Goal: Communication & Community: Answer question/provide support

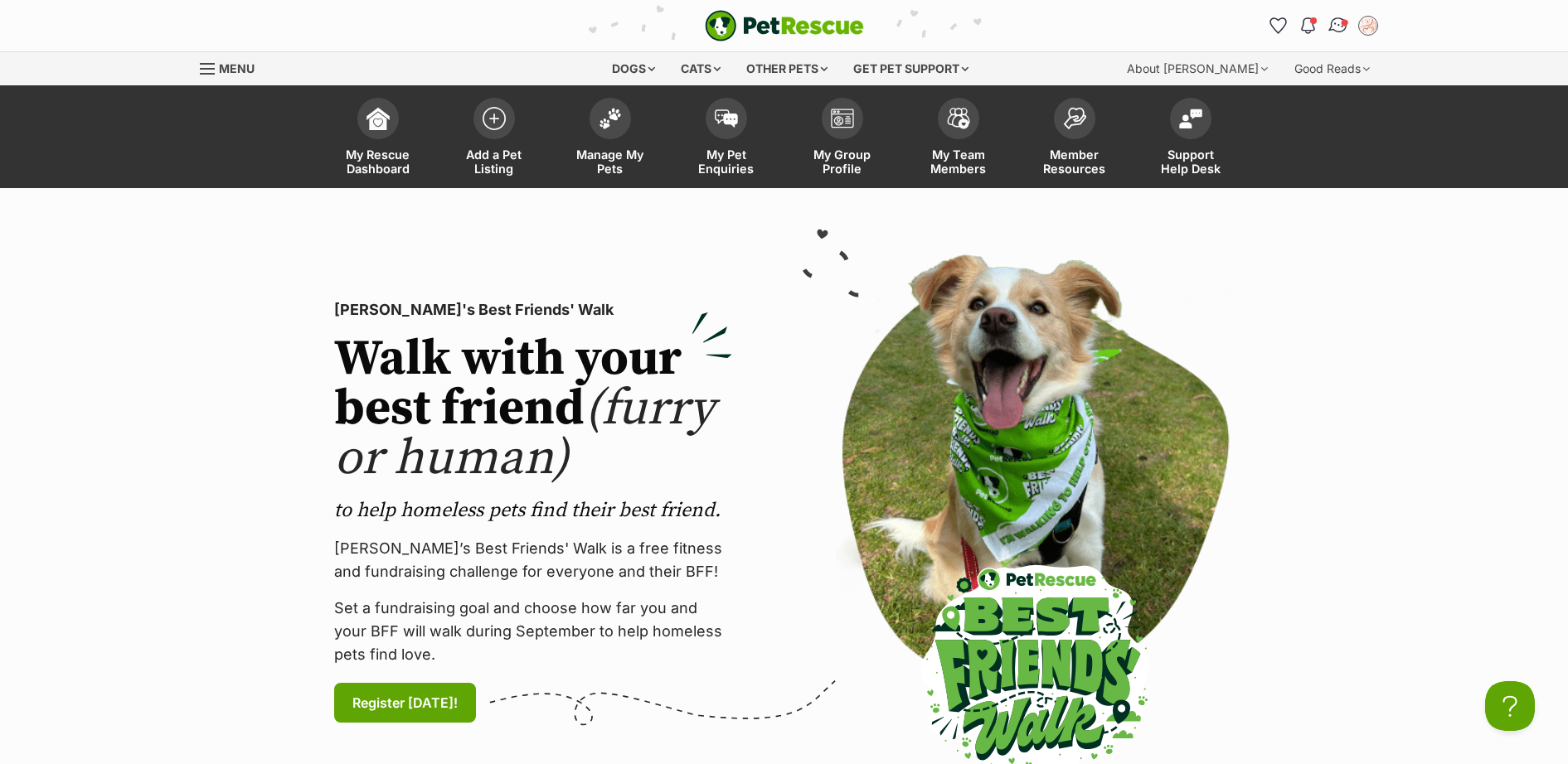
click at [1328, 23] on link "Conversations" at bounding box center [1339, 26] width 34 height 34
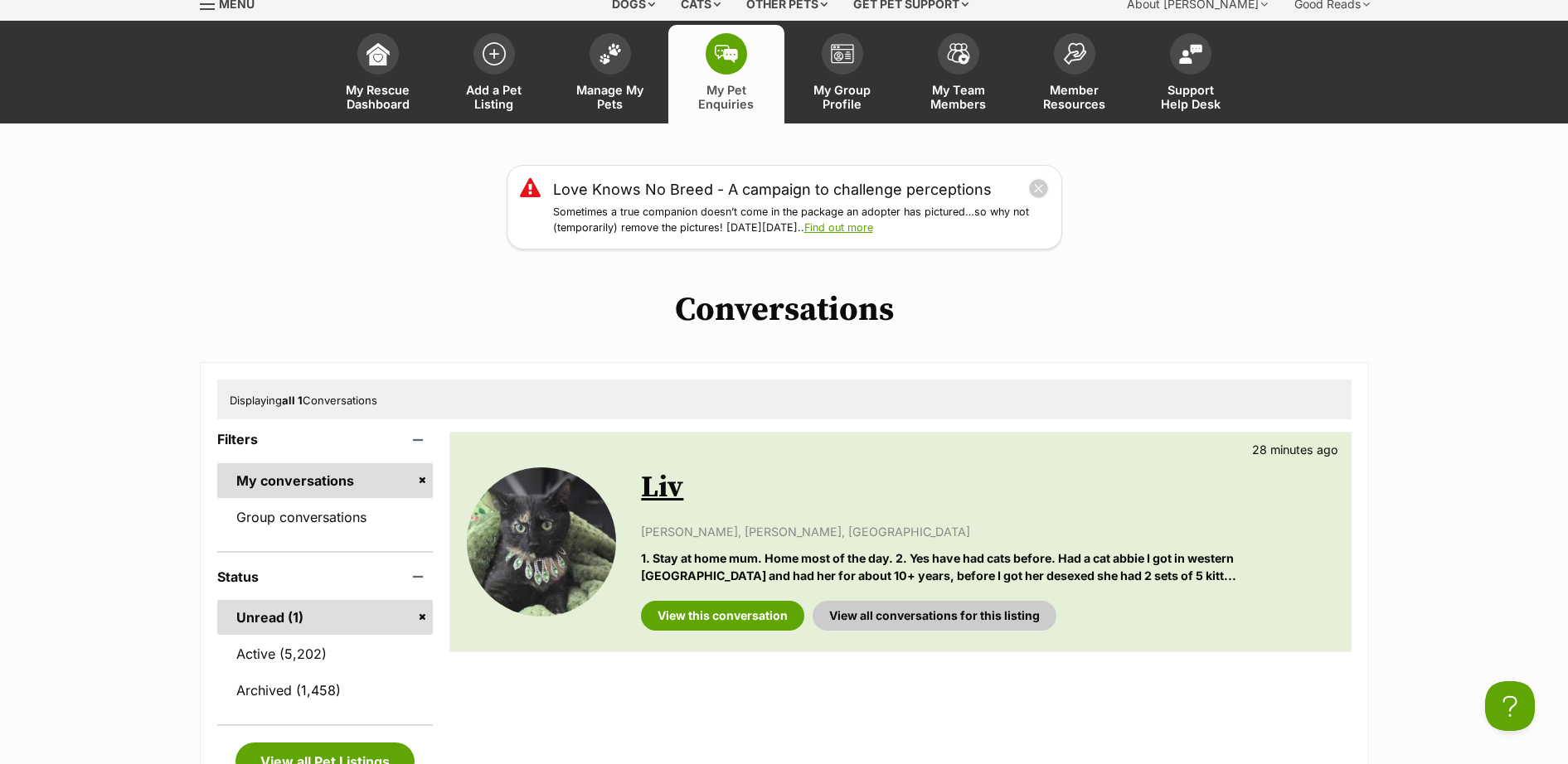
scroll to position [483, 0]
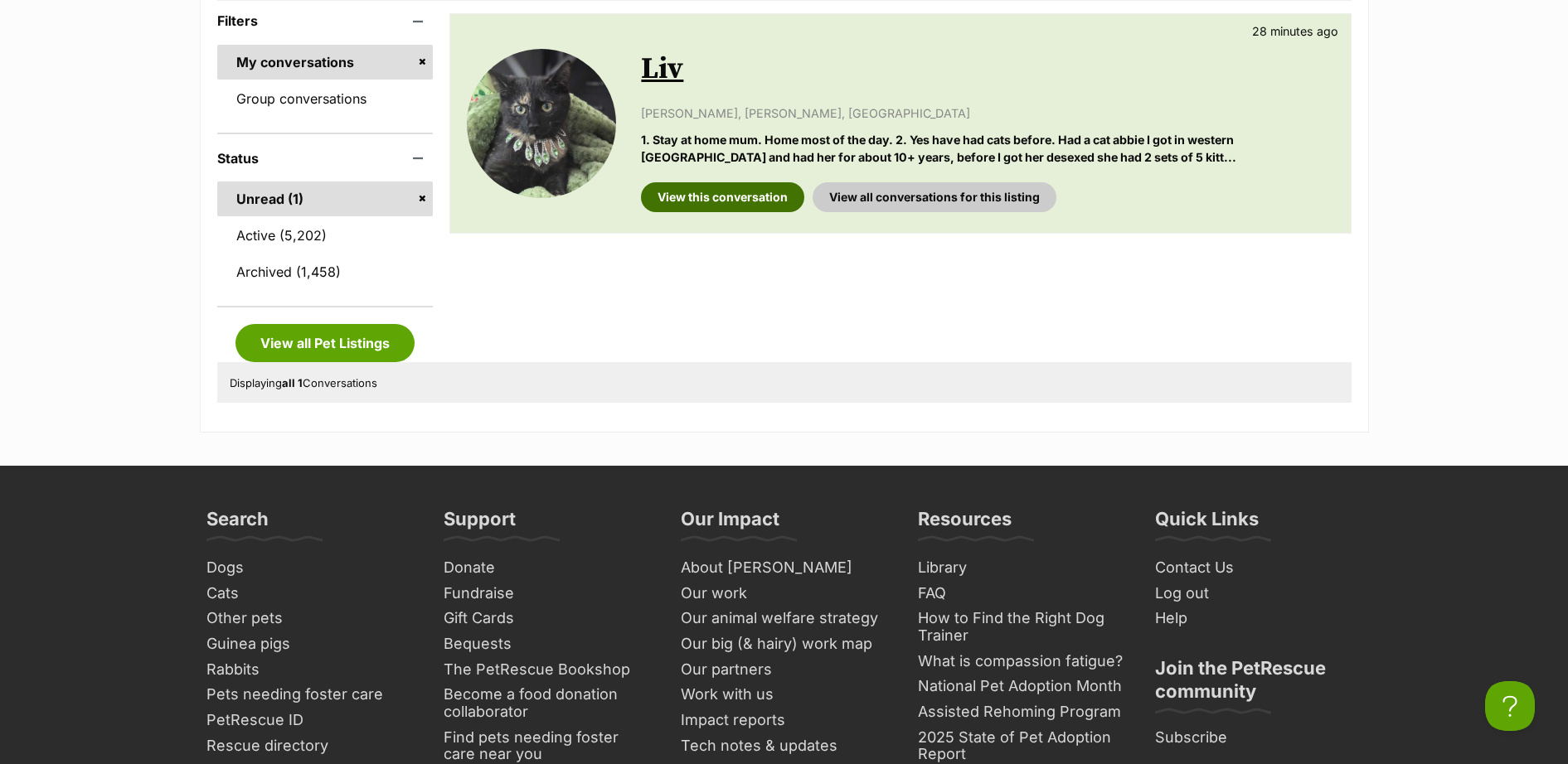
click at [784, 198] on link "View this conversation" at bounding box center [723, 197] width 164 height 29
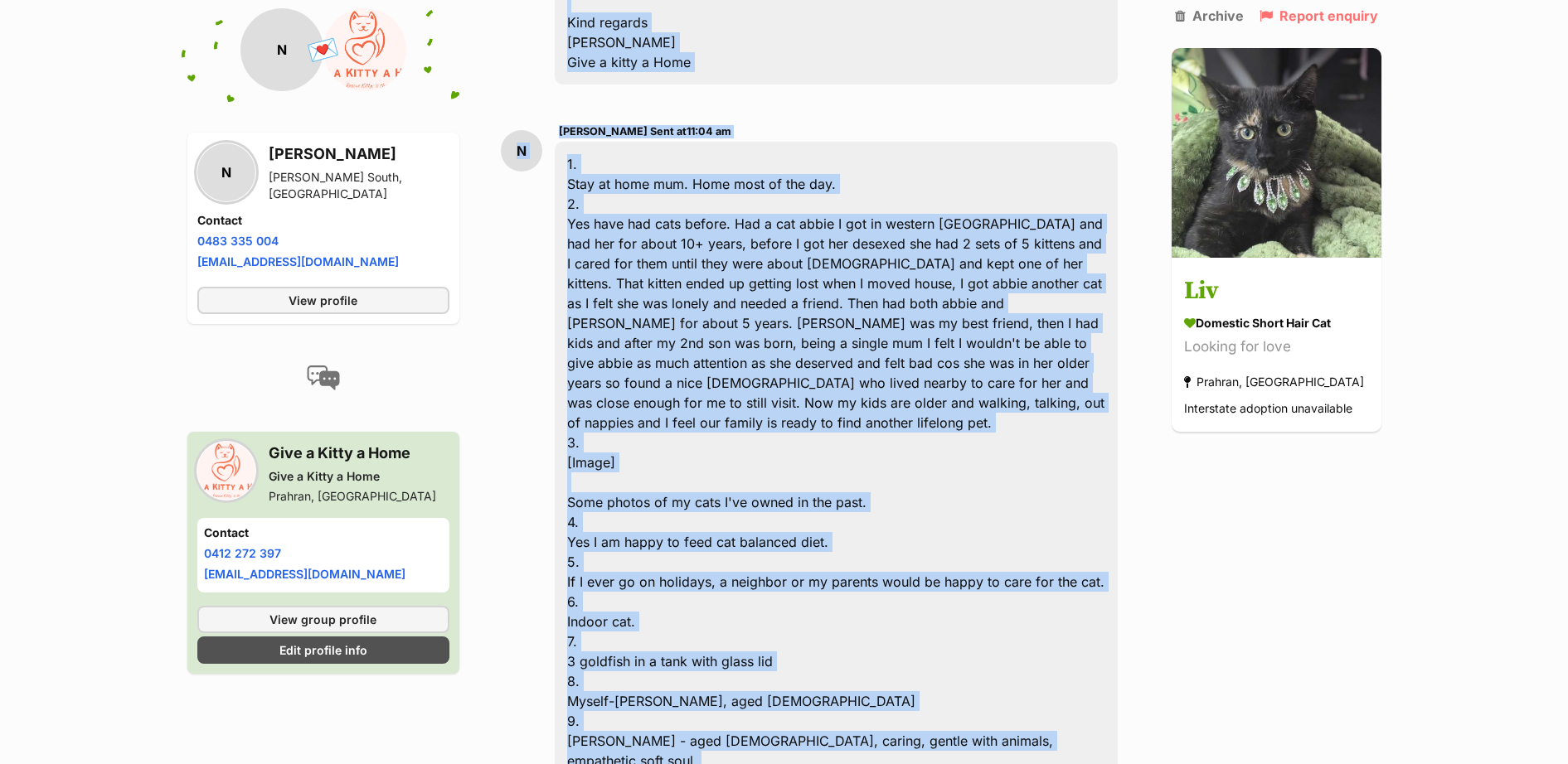
scroll to position [1250, 0]
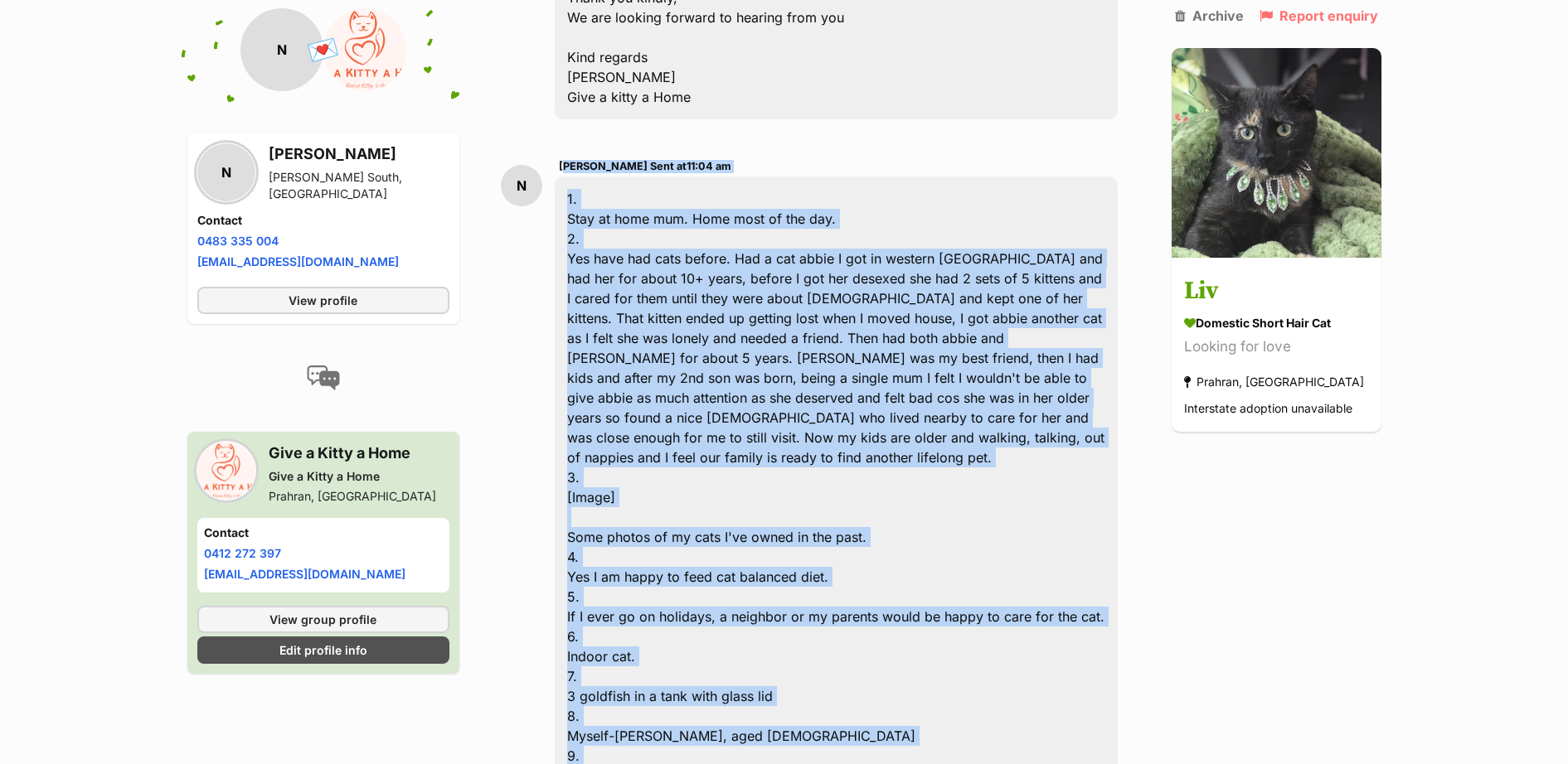
drag, startPoint x: 871, startPoint y: 601, endPoint x: 554, endPoint y: 168, distance: 536.6
drag, startPoint x: 554, startPoint y: 168, endPoint x: 677, endPoint y: 272, distance: 161.1
copy div "[PERSON_NAME] Sent at 11:04 am 1. Stay at home mum. Home most of the day. 2. Ye…"
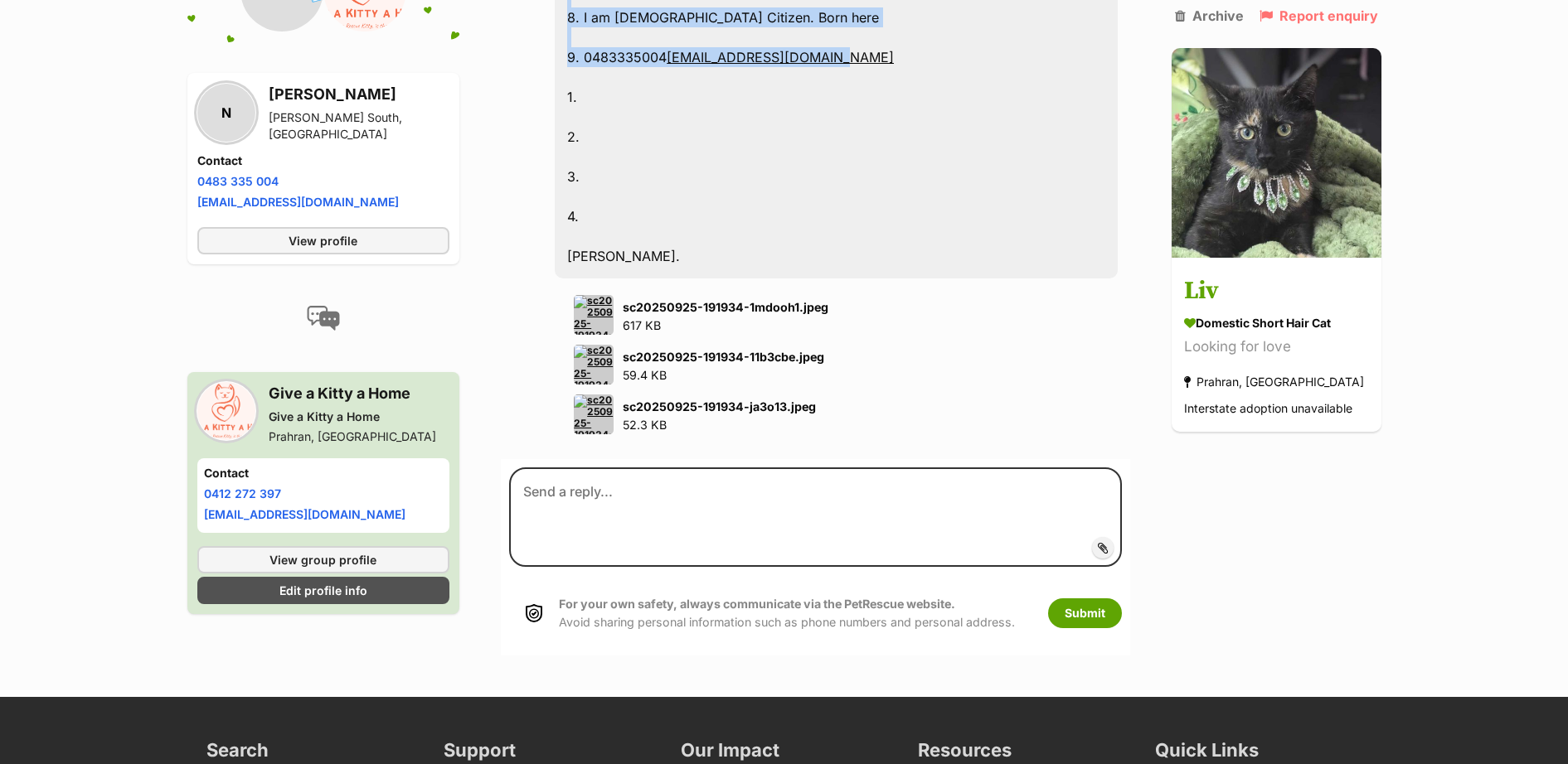
scroll to position [1975, 0]
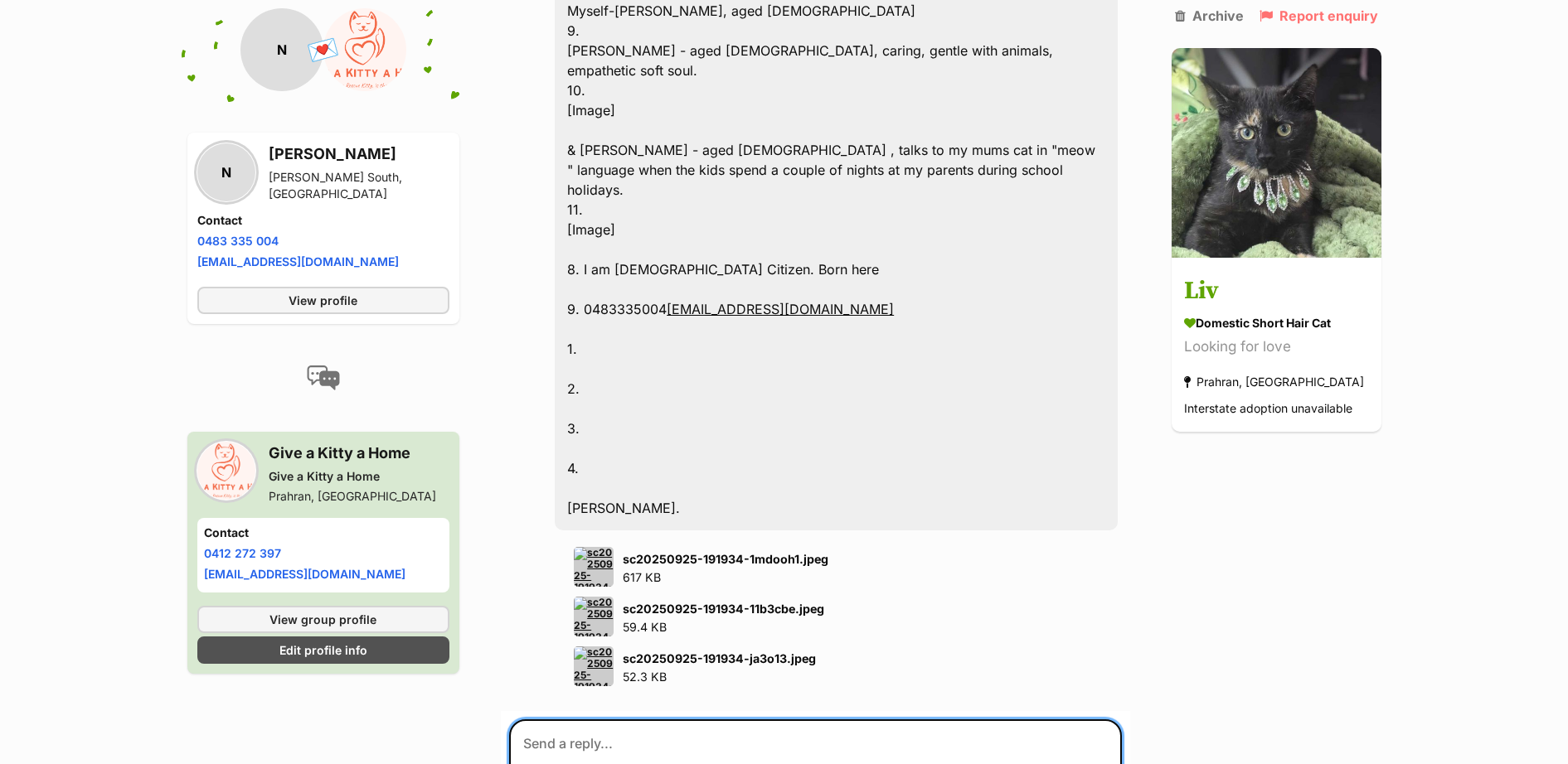
click at [677, 719] on textarea at bounding box center [815, 769] width 612 height 100
paste textarea "Thank you for answering our questions. I have forwarded your information on to …"
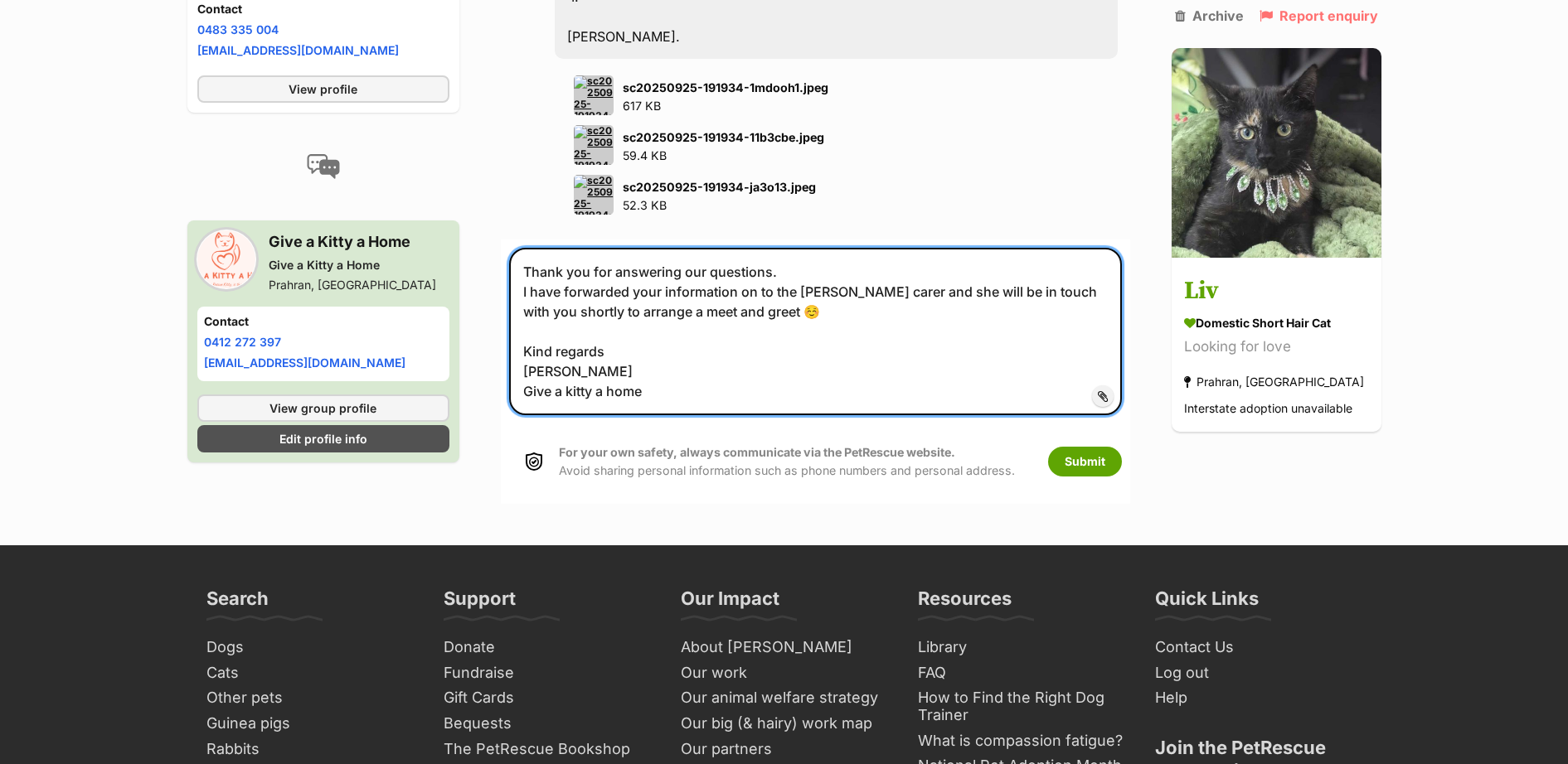
scroll to position [2506, 0]
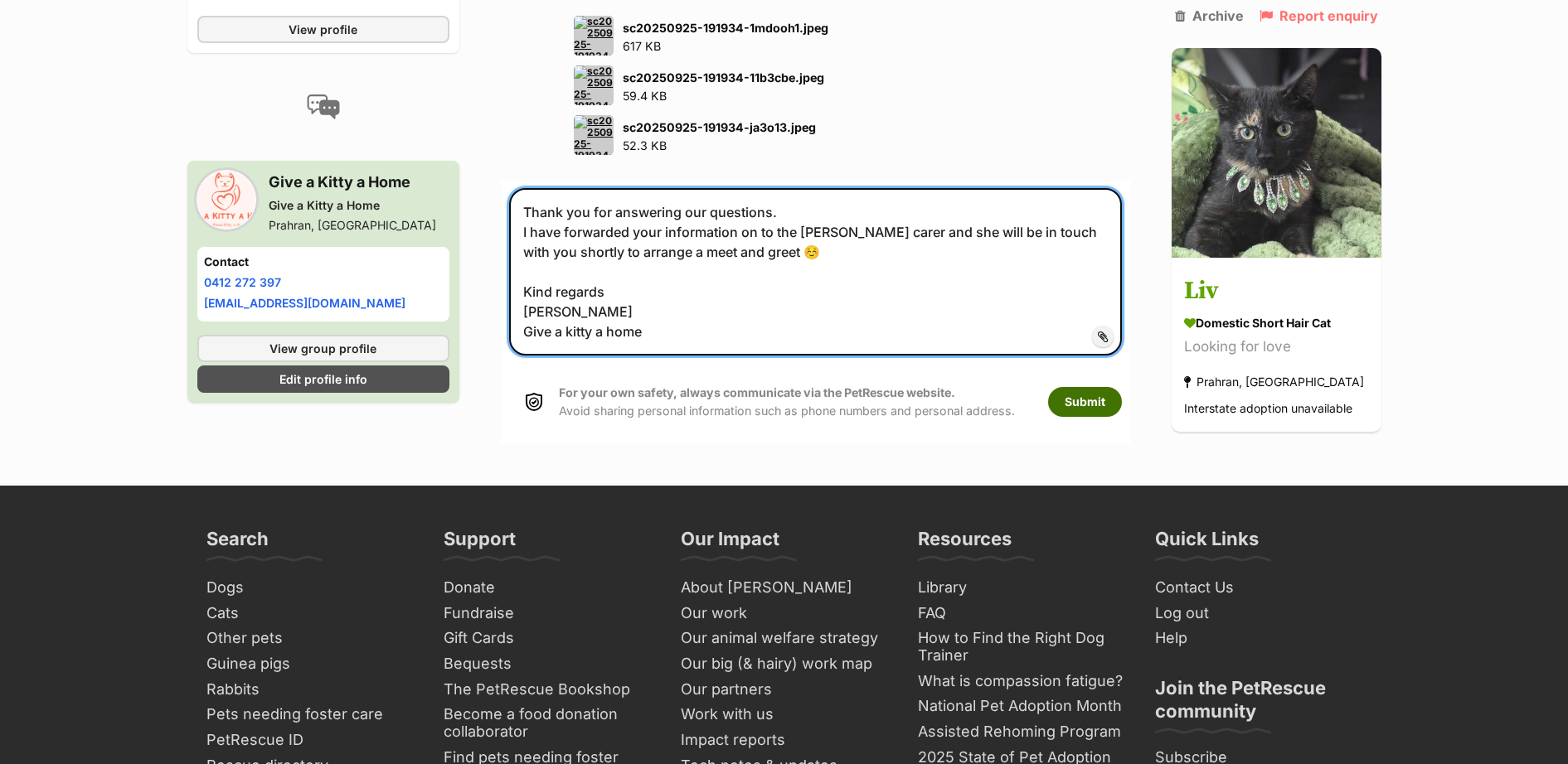
type textarea "Thank you for answering our questions. I have forwarded your information on to …"
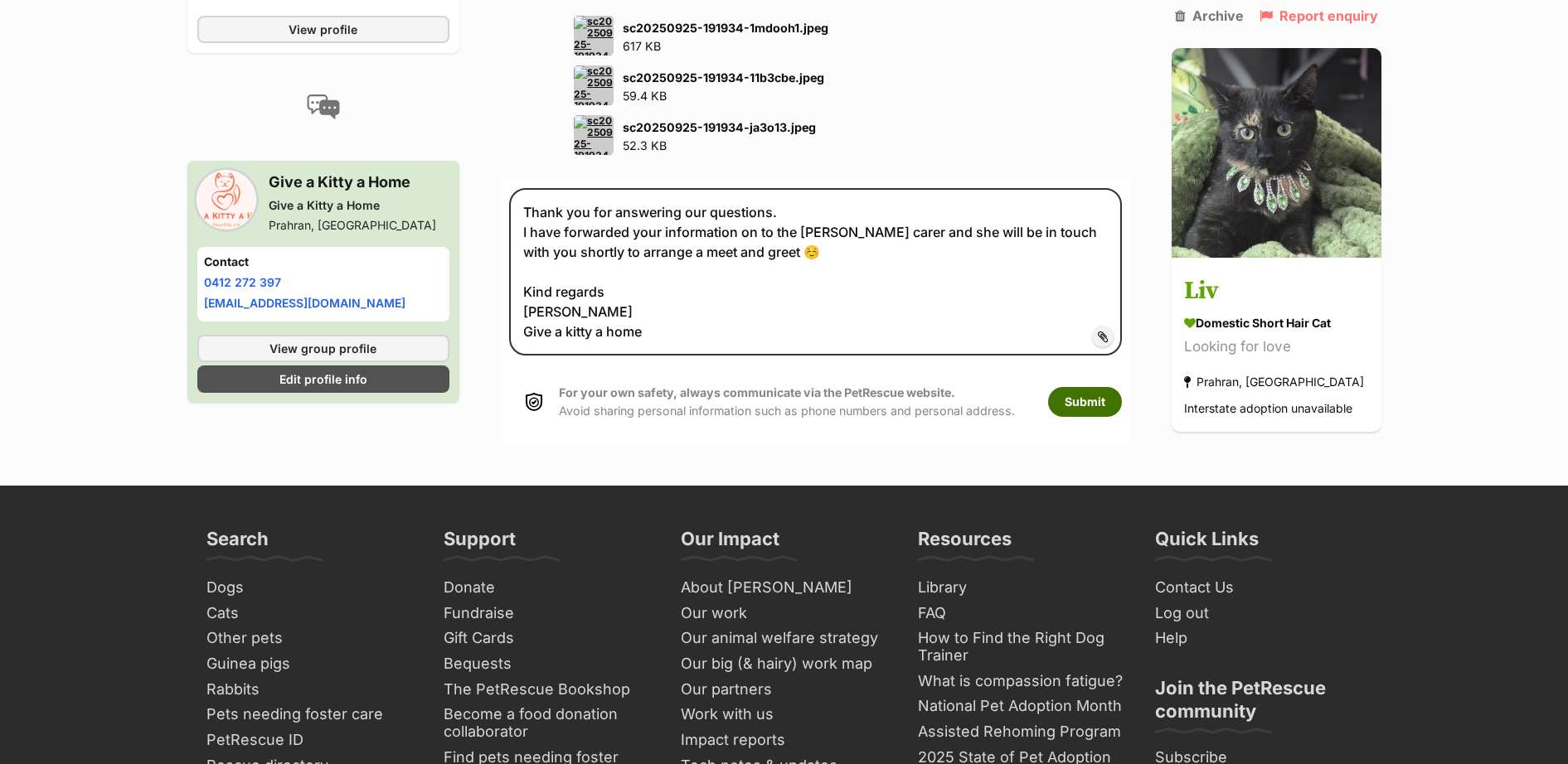
click at [1097, 387] on button "Submit" at bounding box center [1085, 402] width 74 height 29
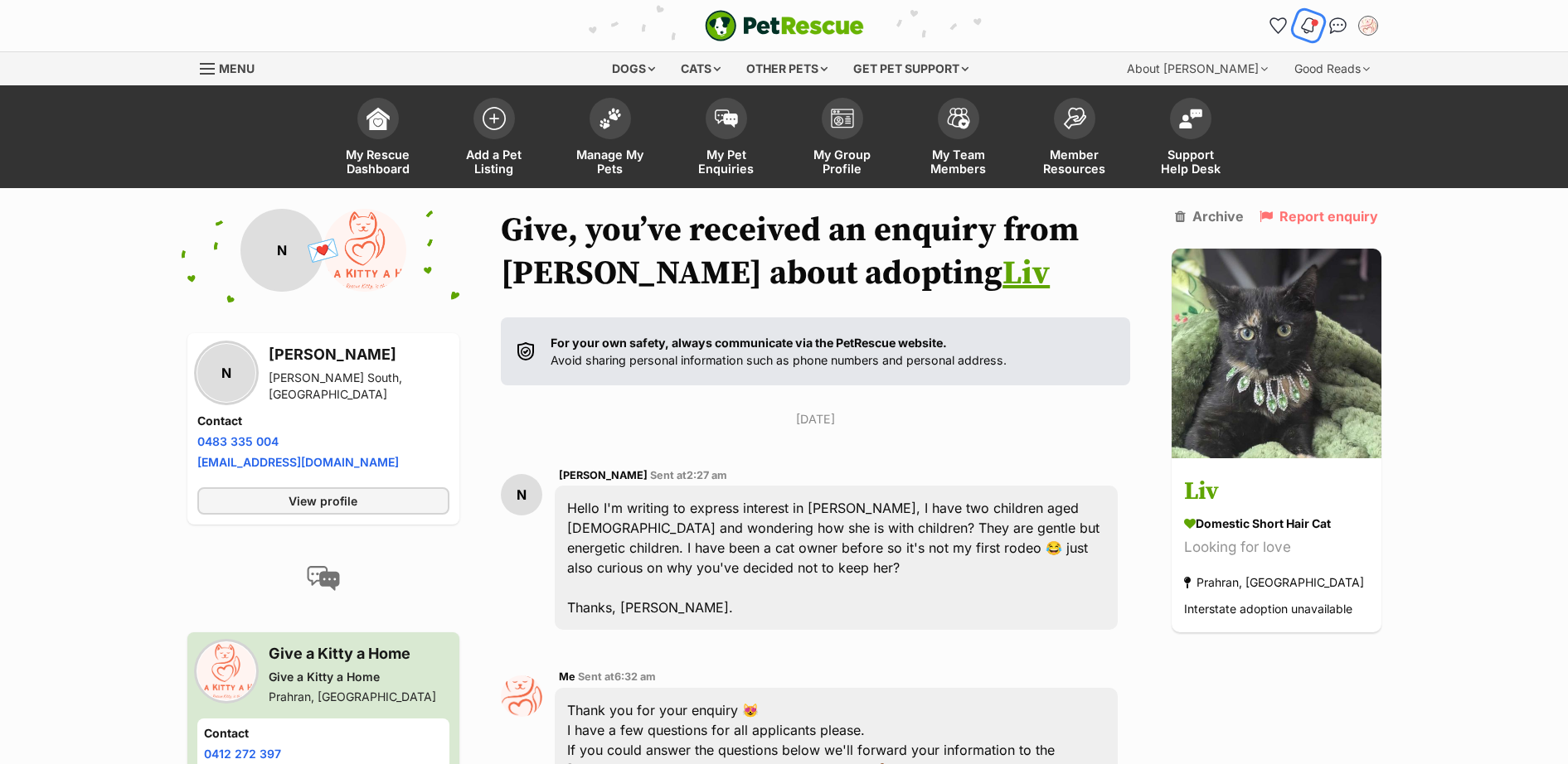
click at [1309, 24] on img "Notifications" at bounding box center [1307, 26] width 18 height 20
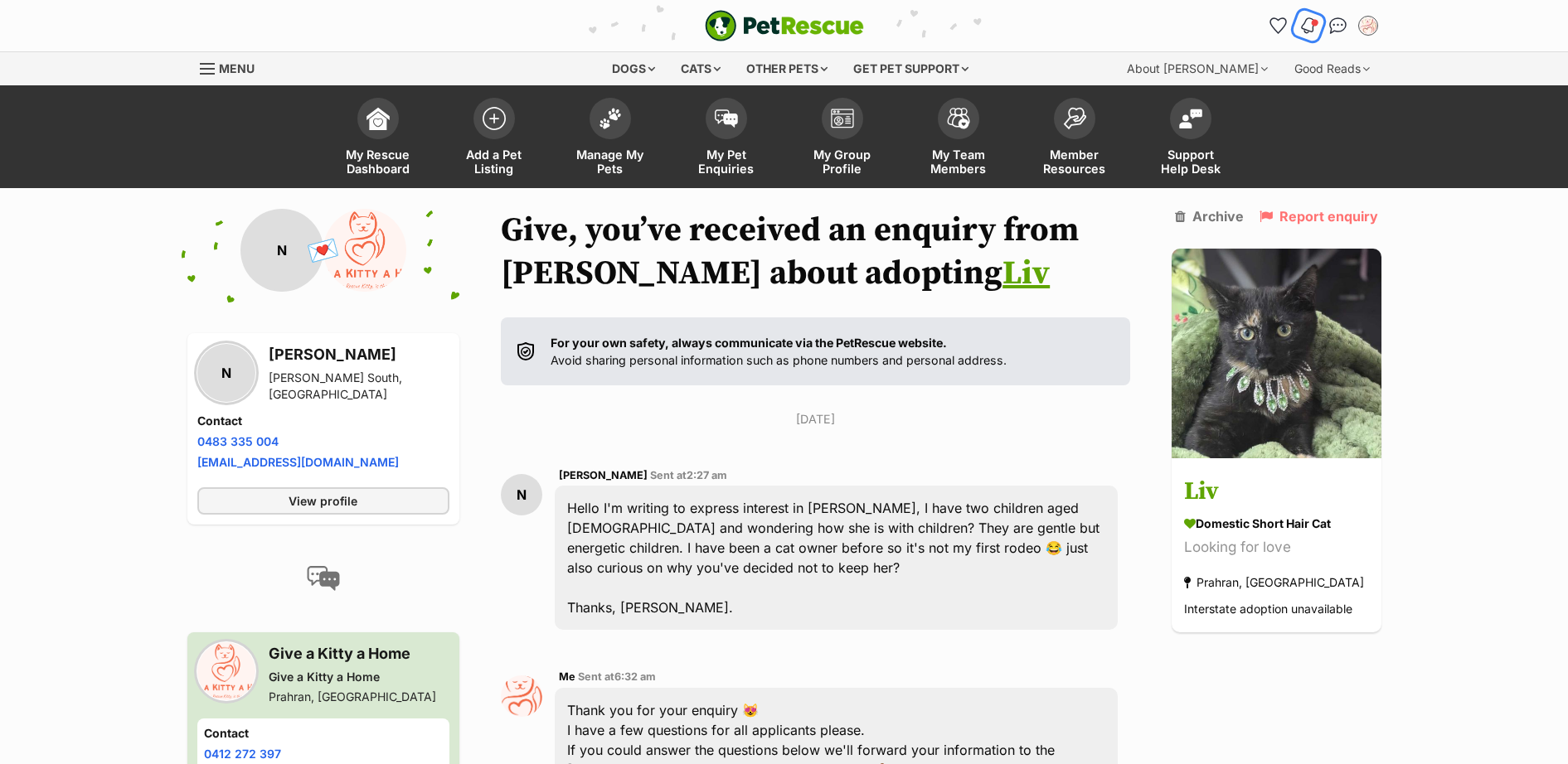
click at [1303, 30] on img "Notifications" at bounding box center [1307, 26] width 18 height 20
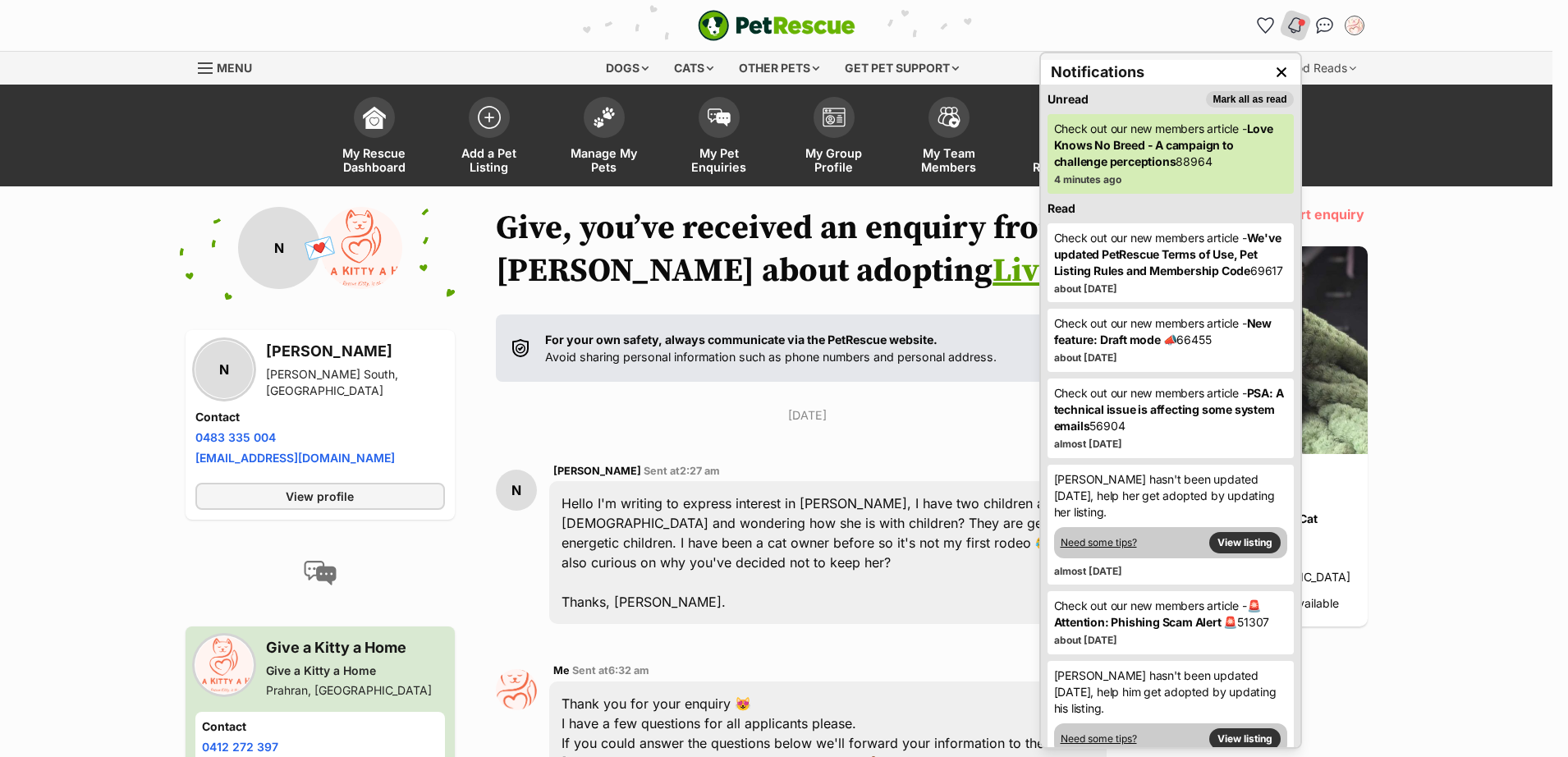
click at [1205, 142] on strong "Love Knows No Breed - A campaign to challenge perceptions" at bounding box center [1163, 145] width 220 height 47
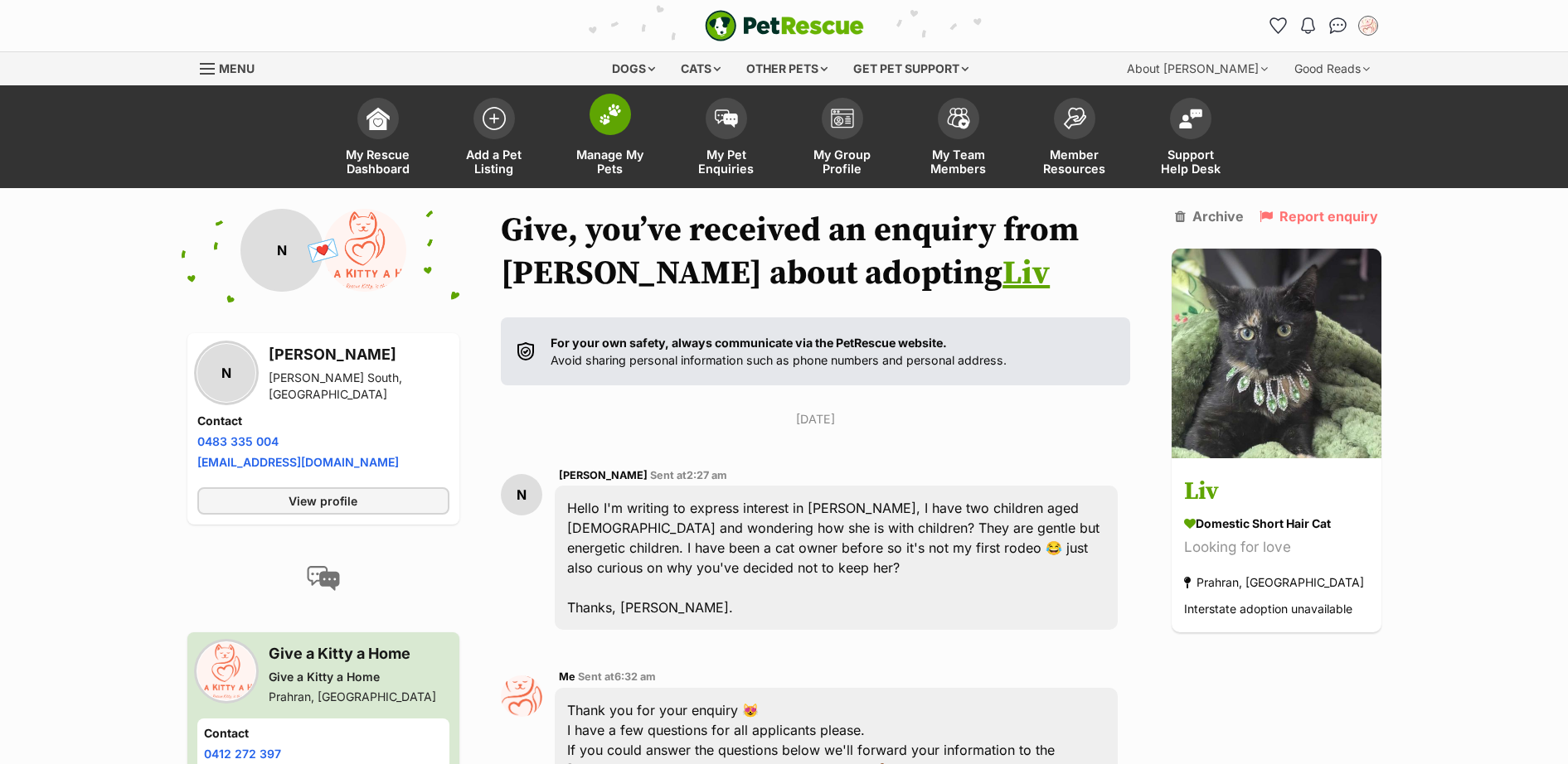
click at [606, 119] on img at bounding box center [610, 114] width 23 height 22
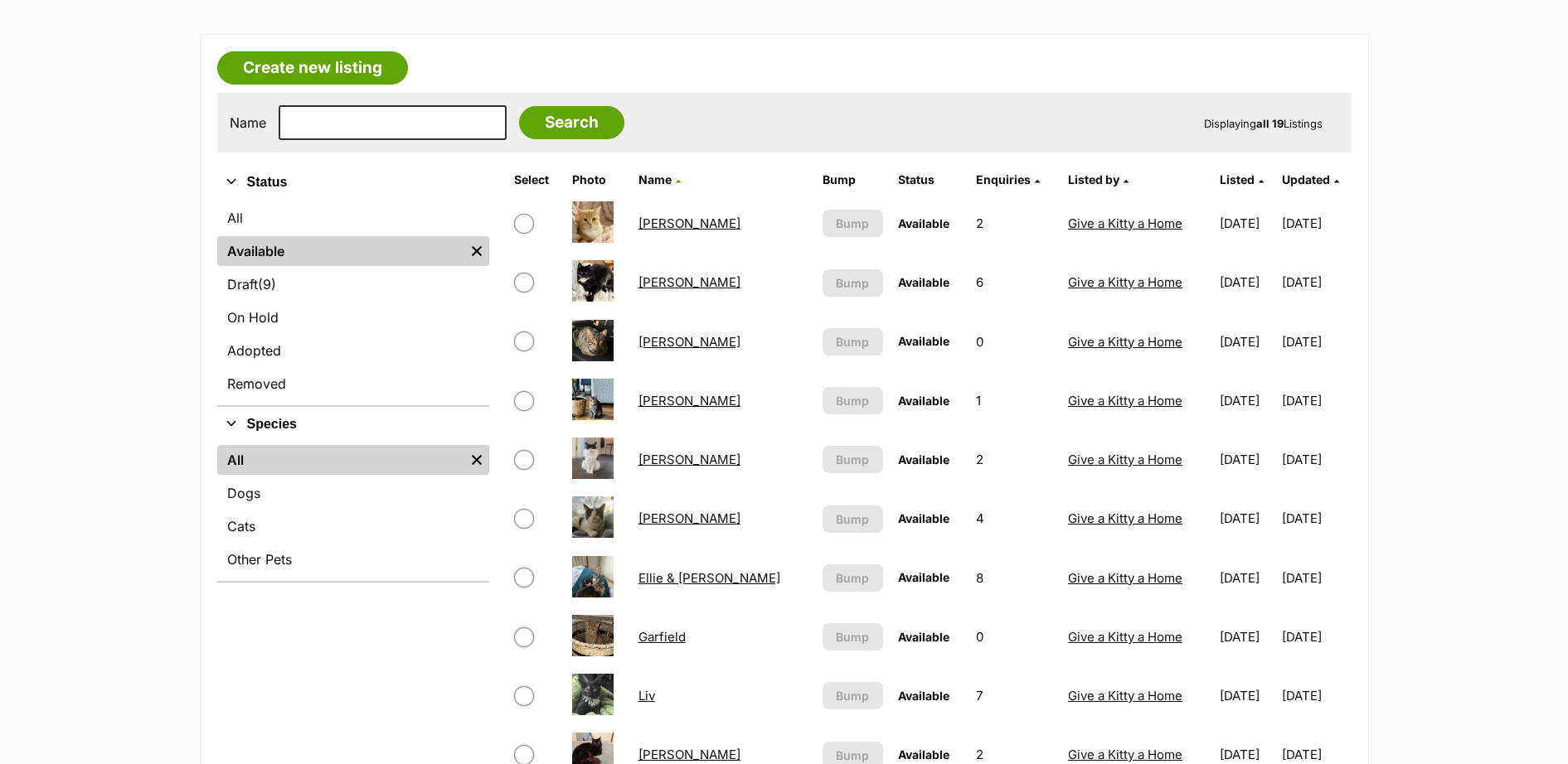
scroll to position [241, 0]
